Goal: Task Accomplishment & Management: Manage account settings

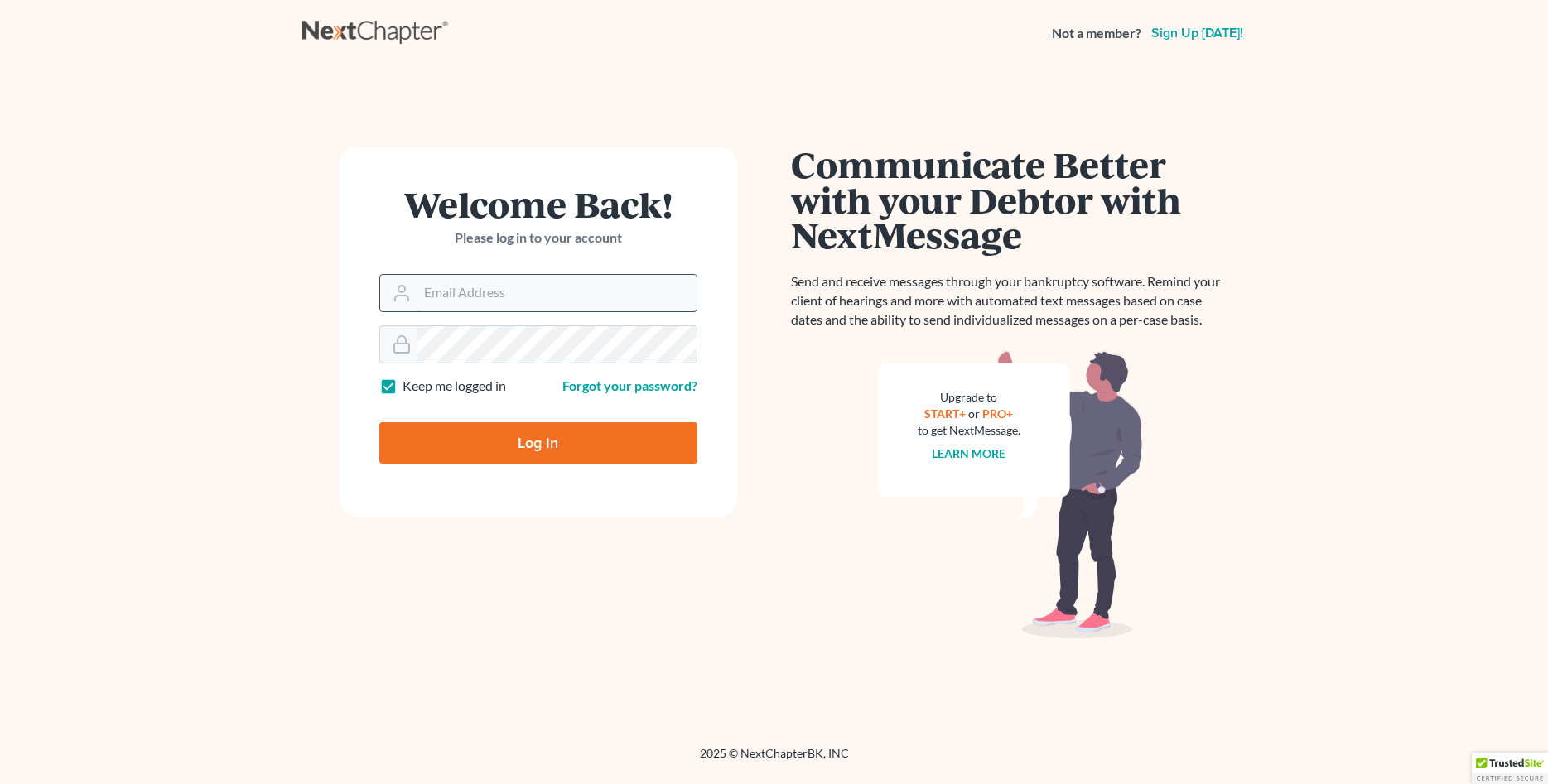
click at [480, 294] on input "Email Address" at bounding box center [557, 293] width 279 height 37
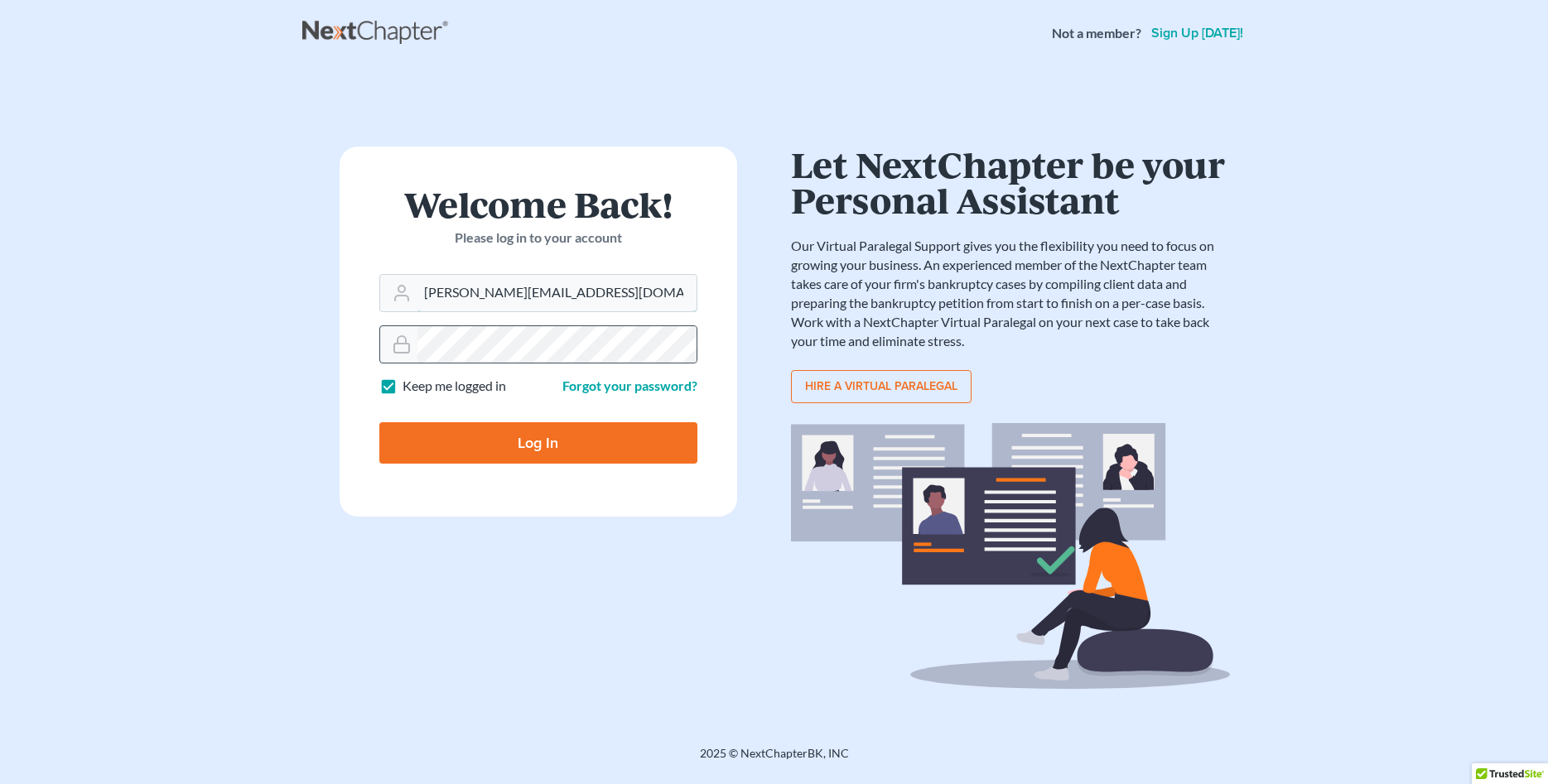
type input "[PERSON_NAME][EMAIL_ADDRESS][DOMAIN_NAME]"
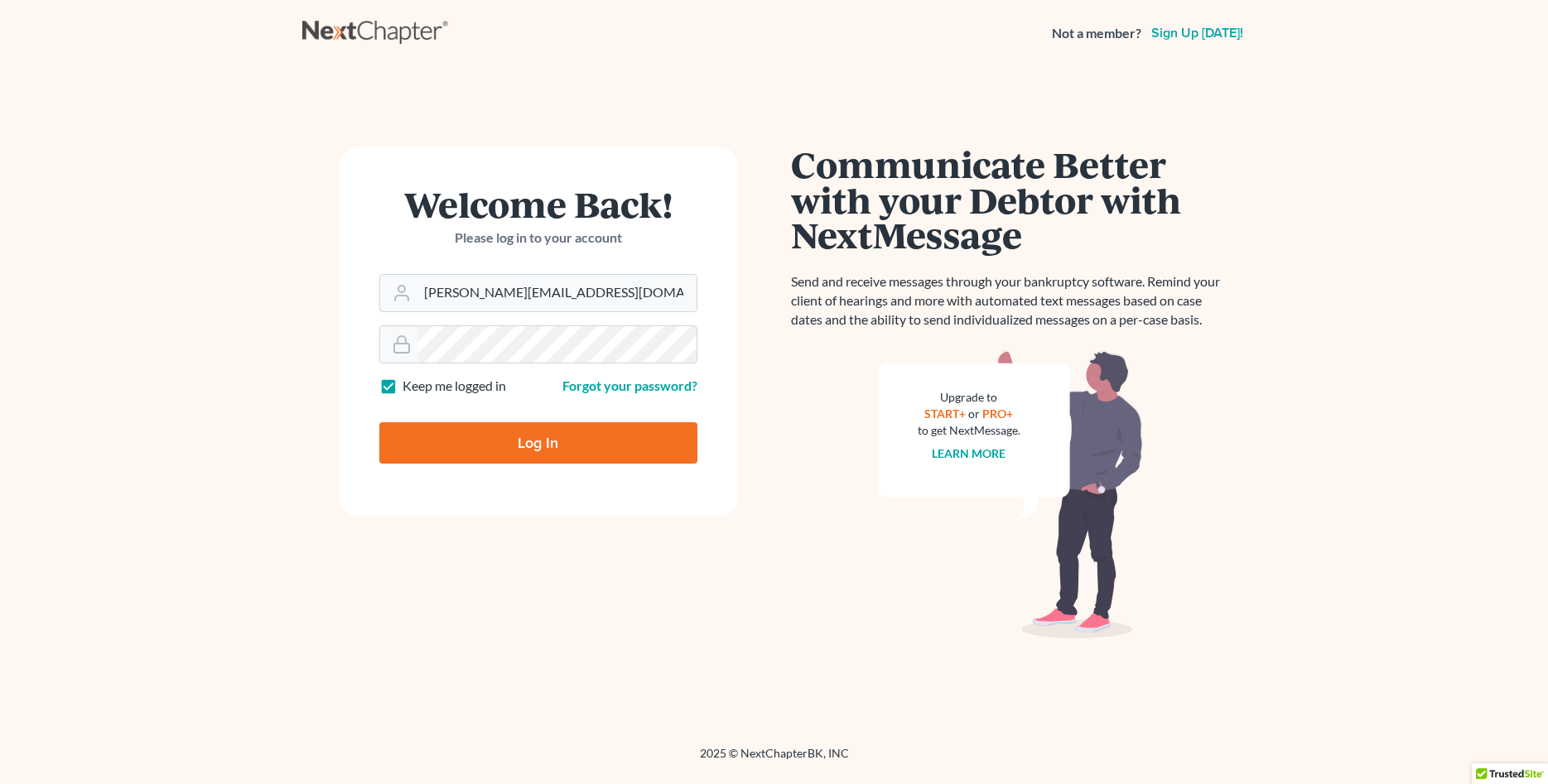
click at [532, 436] on input "Log In" at bounding box center [538, 443] width 318 height 41
type input "Thinking..."
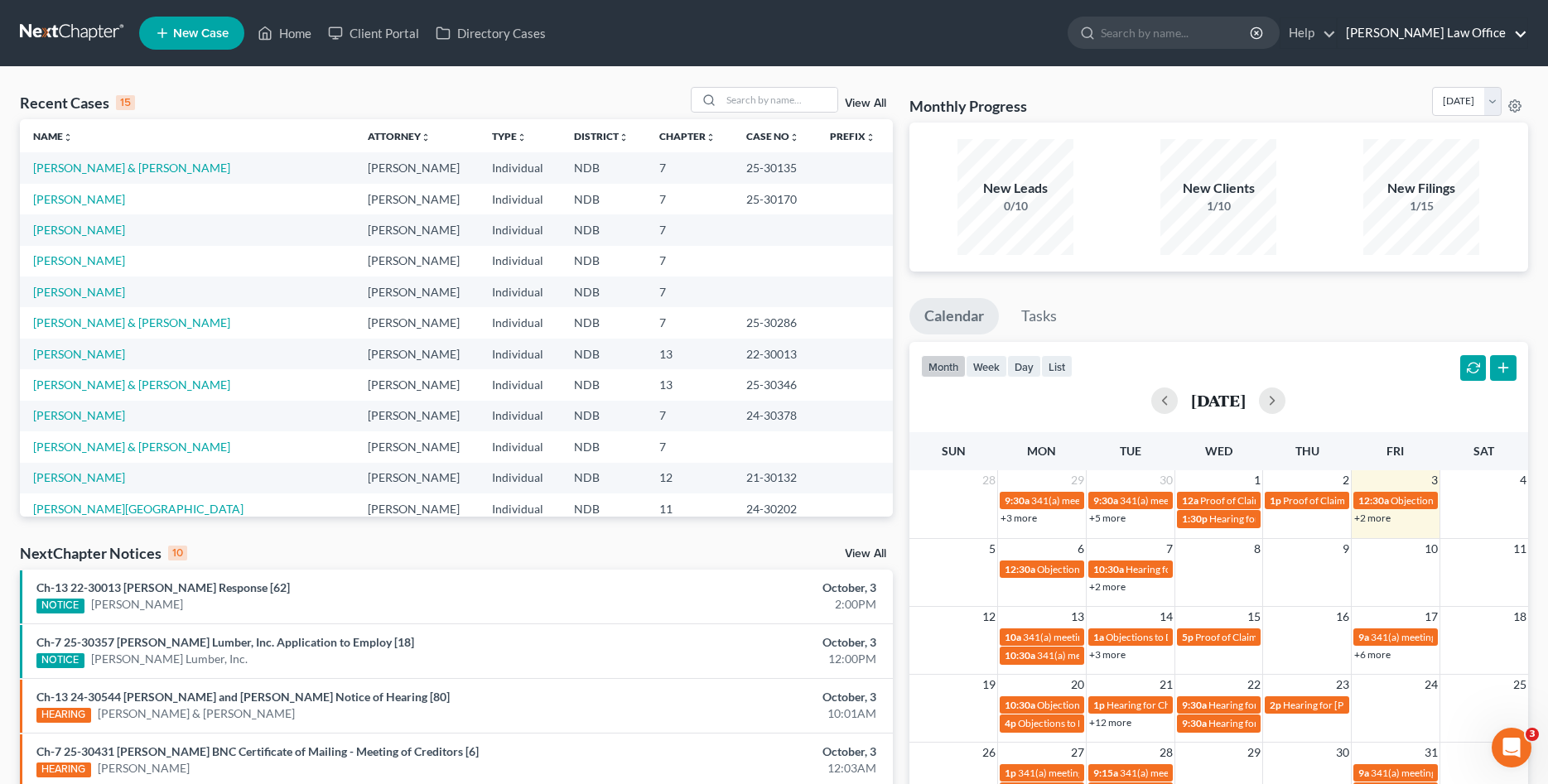
click at [1454, 31] on link "[PERSON_NAME] Law Office" at bounding box center [1432, 32] width 190 height 30
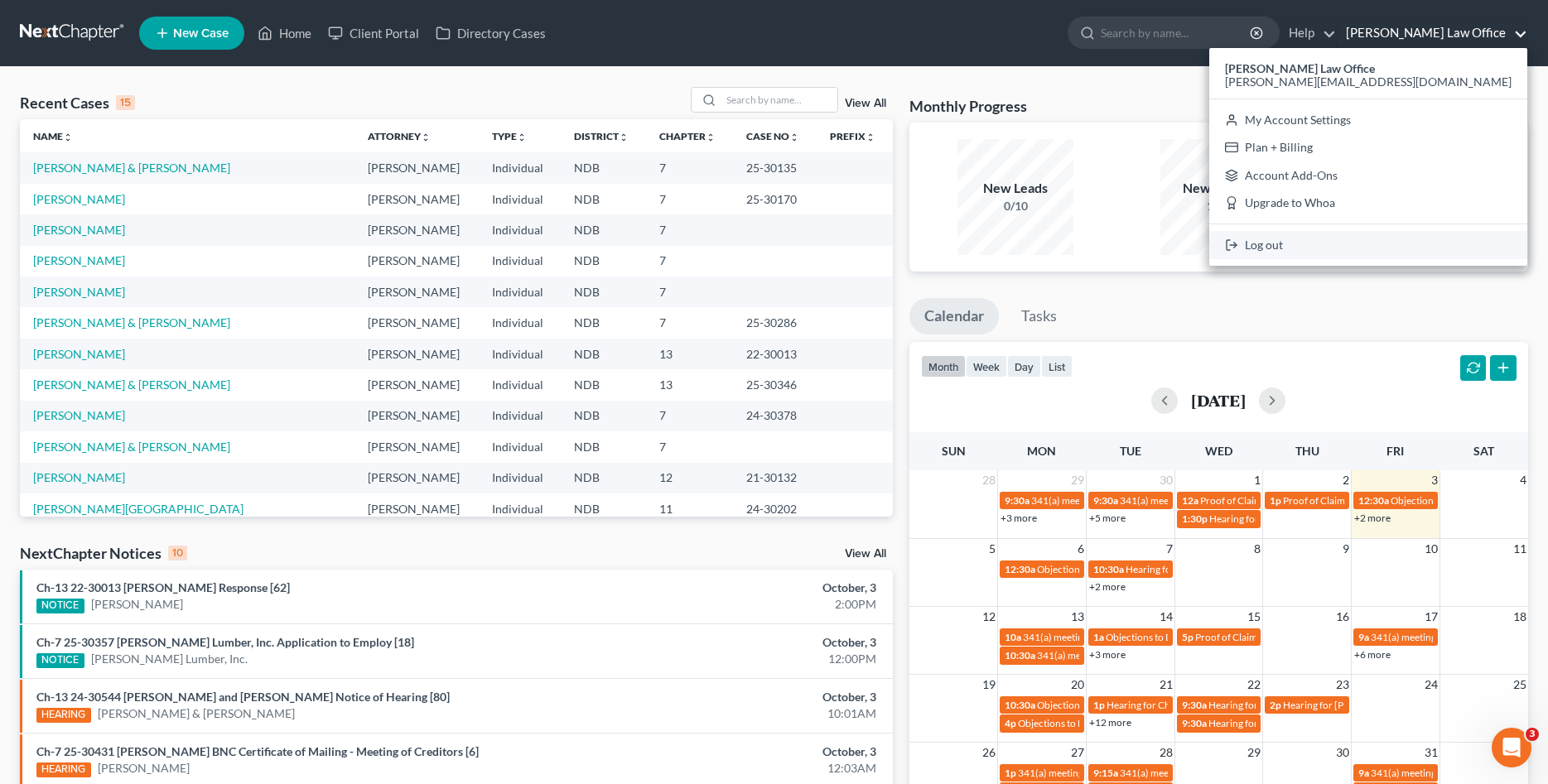
click at [1434, 242] on link "Log out" at bounding box center [1368, 244] width 318 height 28
